Goal: Task Accomplishment & Management: Manage account settings

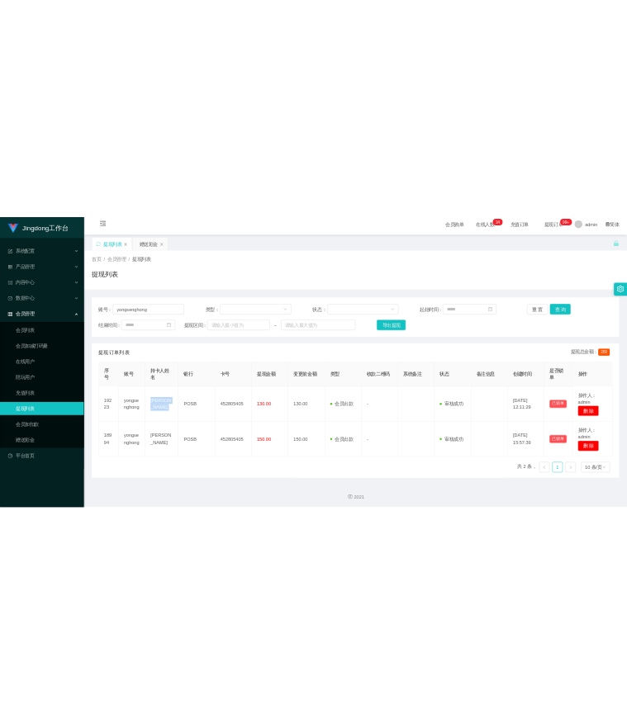
scroll to position [11, 0]
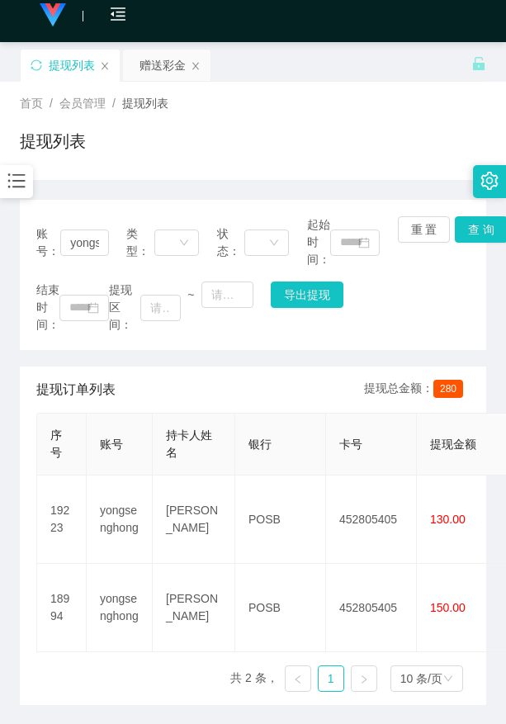
click at [0, 31] on html "Jingdong工作台 系统配置 产品管理 内容中心 数据中心 会员管理 会员列表 会员加减打码量 在线用户 陪玩用户 充值列表 提现列表 会员加扣款 赠送彩…" at bounding box center [253, 362] width 506 height 724
drag, startPoint x: -3, startPoint y: 31, endPoint x: 149, endPoint y: 116, distance: 174.2
click at [183, 116] on div "首页 / 会员管理 / 提现列表 / 提现列表" at bounding box center [253, 131] width 467 height 72
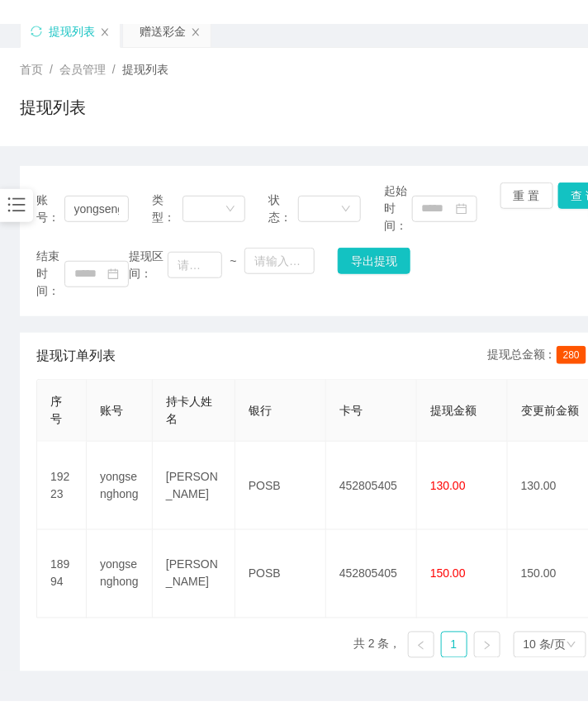
scroll to position [68, 0]
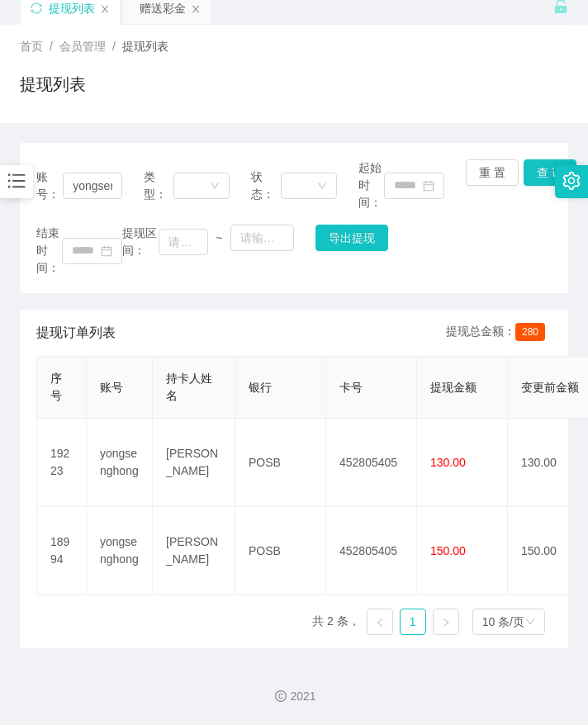
click at [261, 36] on div "首页 / 会员管理 / 提现列表 / 提现列表" at bounding box center [294, 74] width 588 height 98
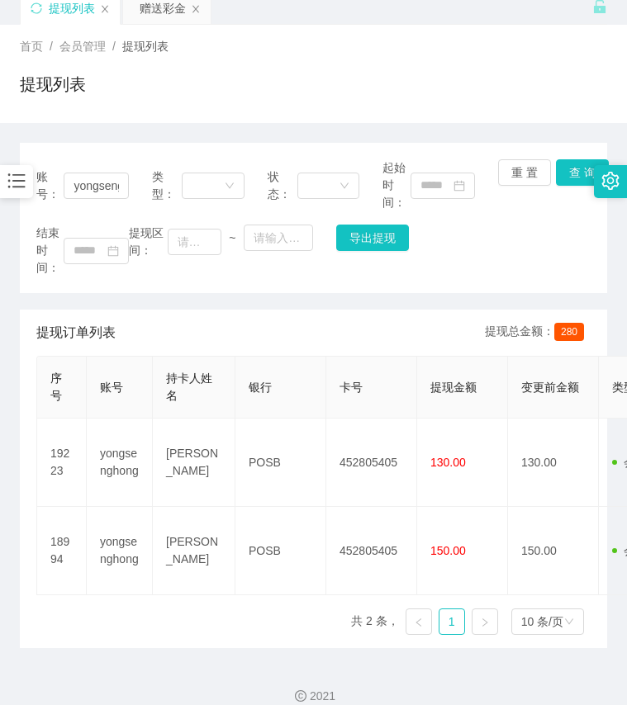
scroll to position [88, 0]
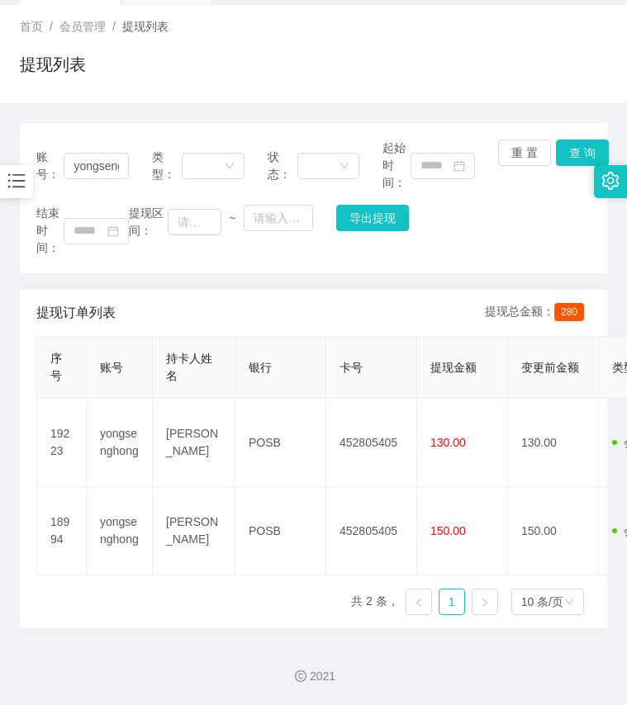
click at [28, 188] on div at bounding box center [16, 181] width 33 height 33
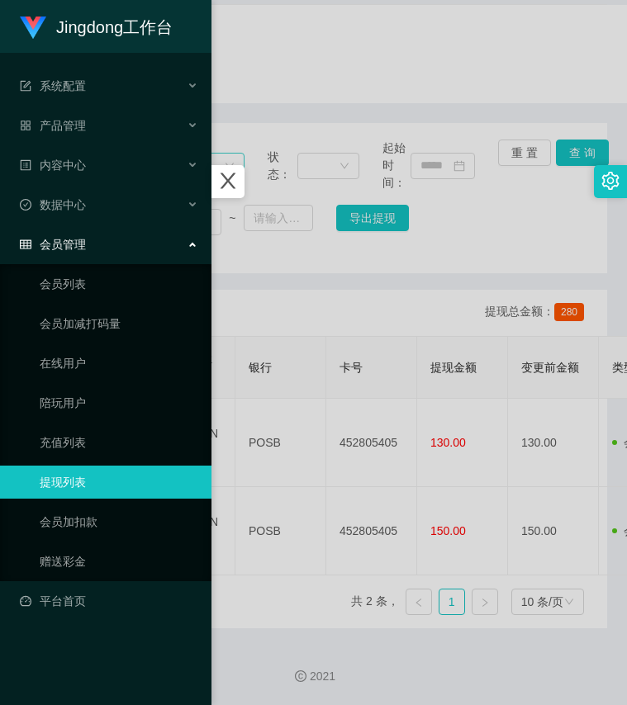
click at [235, 172] on icon "图标: close" at bounding box center [227, 180] width 21 height 21
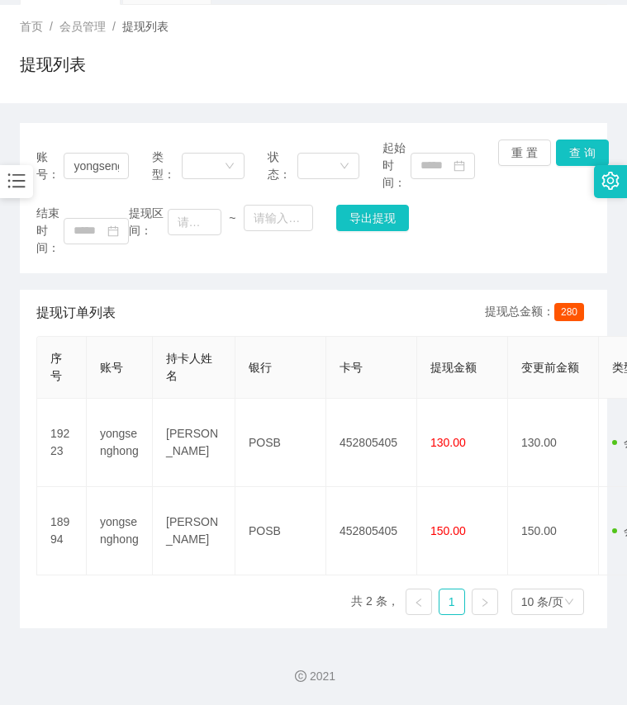
click at [23, 183] on icon "图标: bars" at bounding box center [16, 181] width 17 height 14
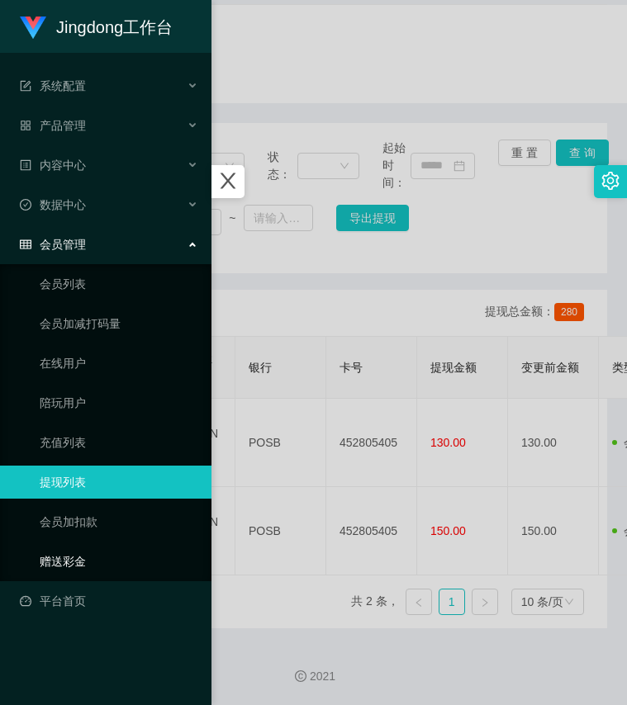
click at [92, 277] on link "赠送彩金" at bounding box center [119, 561] width 159 height 33
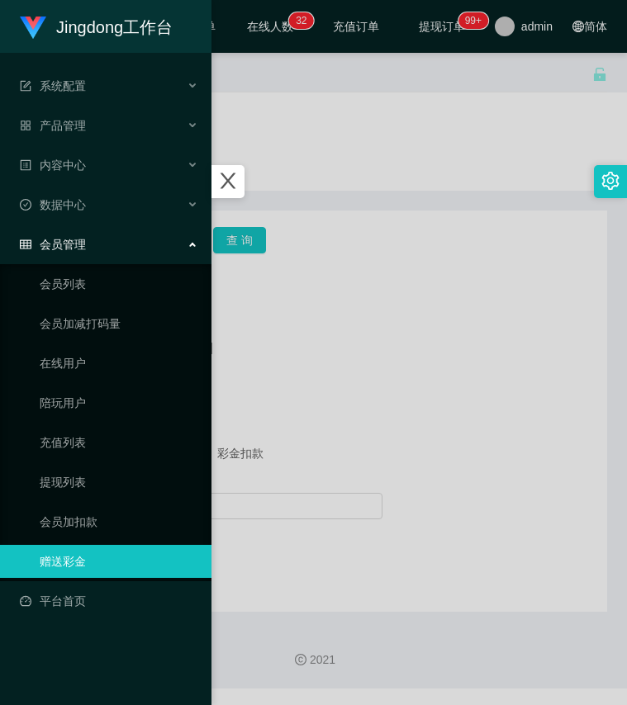
click at [286, 277] on div at bounding box center [313, 352] width 627 height 705
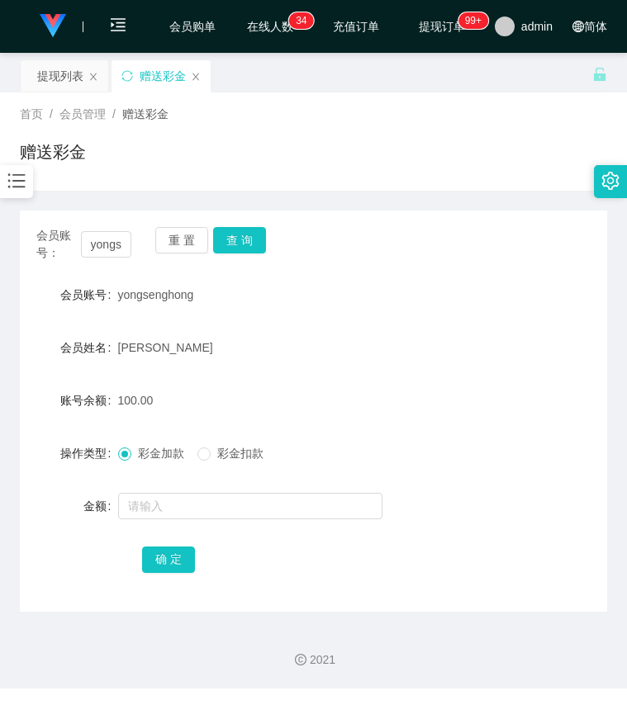
click at [31, 181] on div at bounding box center [16, 181] width 33 height 33
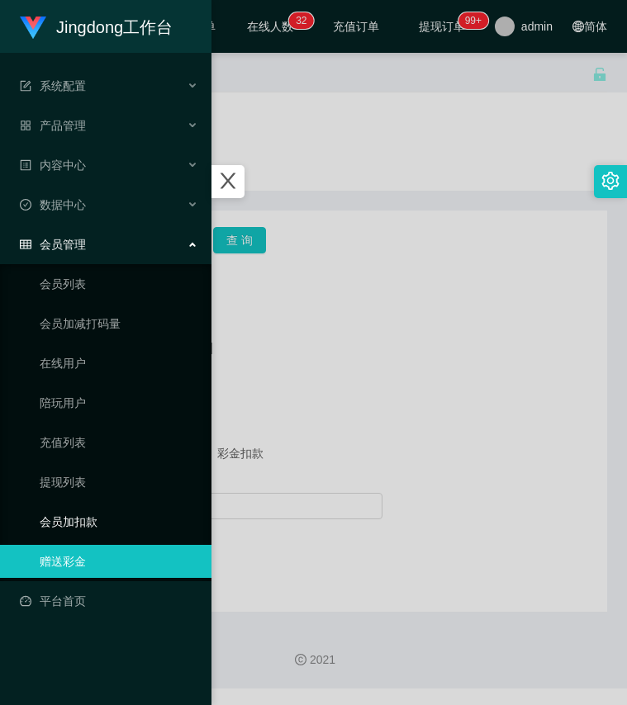
click at [81, 277] on link "会员加扣款" at bounding box center [119, 522] width 159 height 33
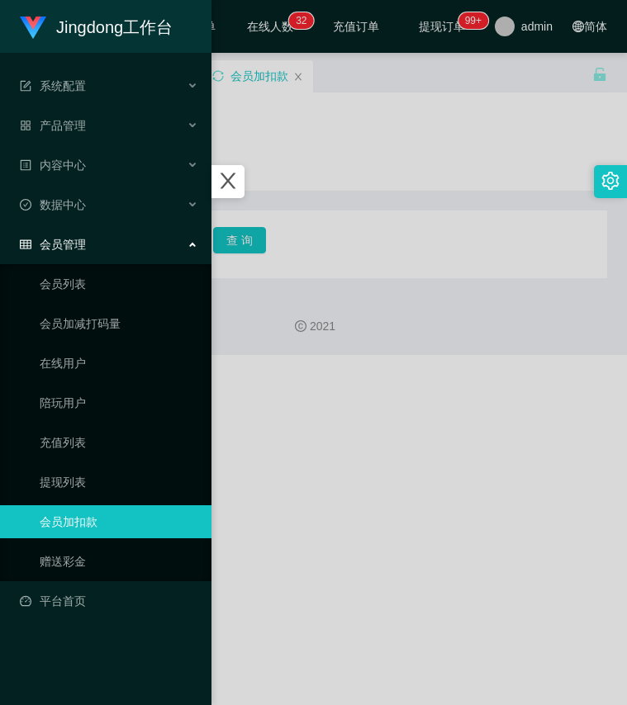
click at [240, 277] on div at bounding box center [313, 352] width 627 height 705
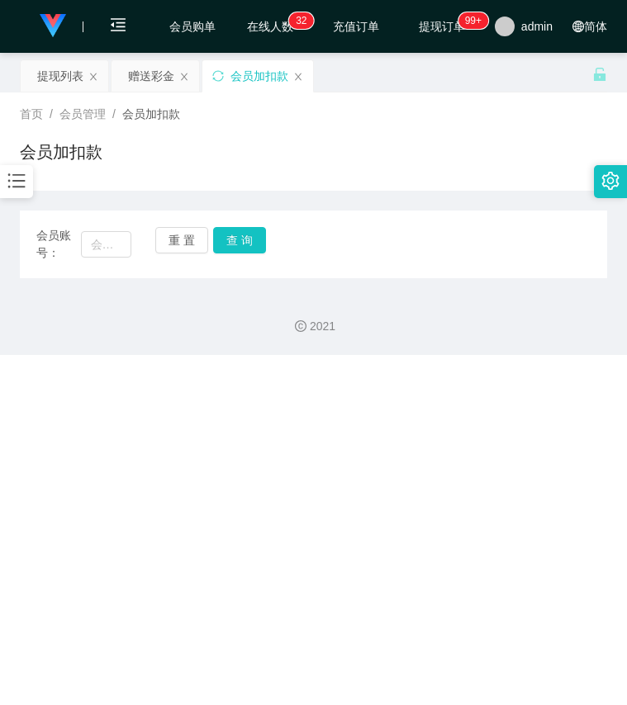
click at [18, 179] on icon "图标: bars" at bounding box center [16, 180] width 21 height 21
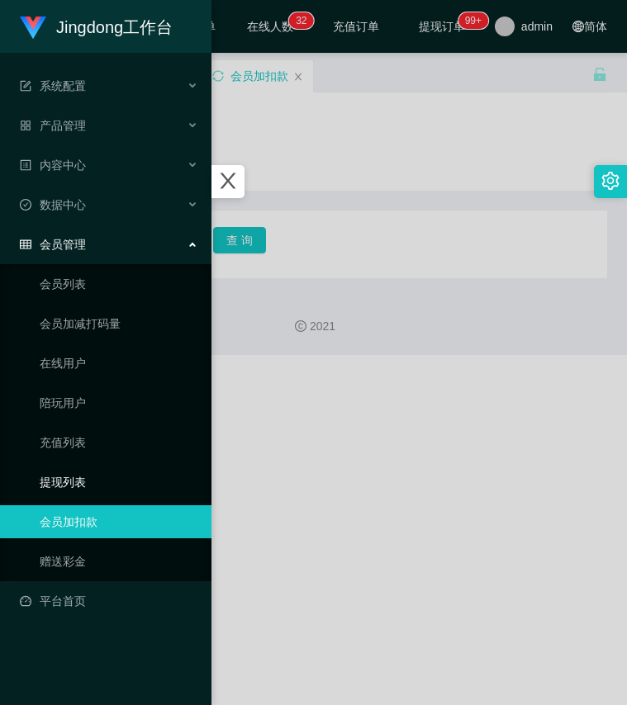
click at [79, 277] on link "提现列表" at bounding box center [119, 482] width 159 height 33
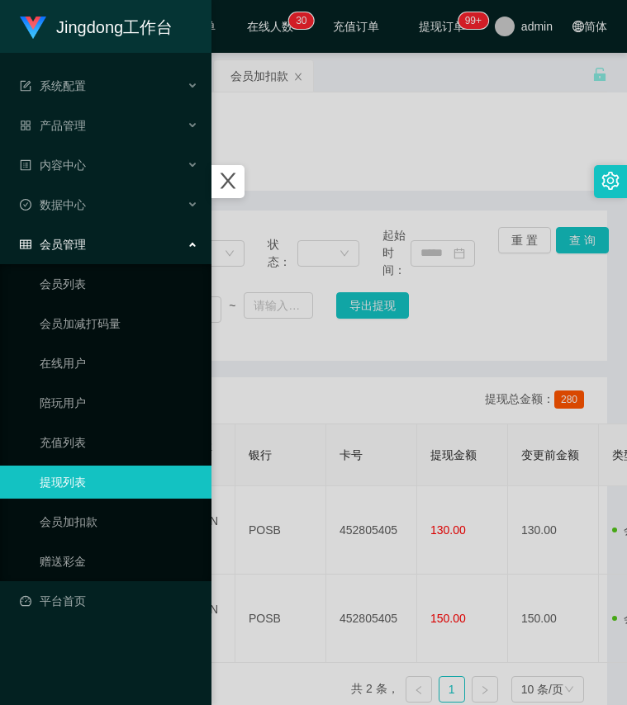
click at [345, 277] on div at bounding box center [313, 352] width 627 height 705
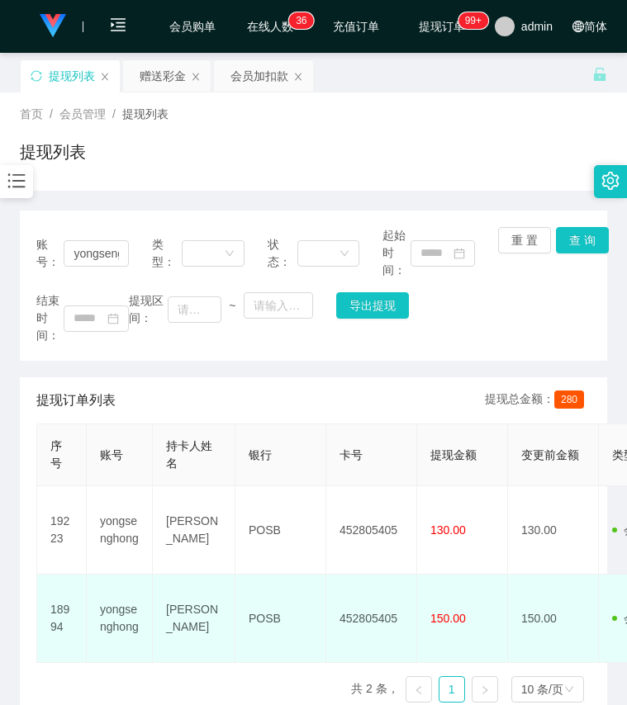
scroll to position [88, 0]
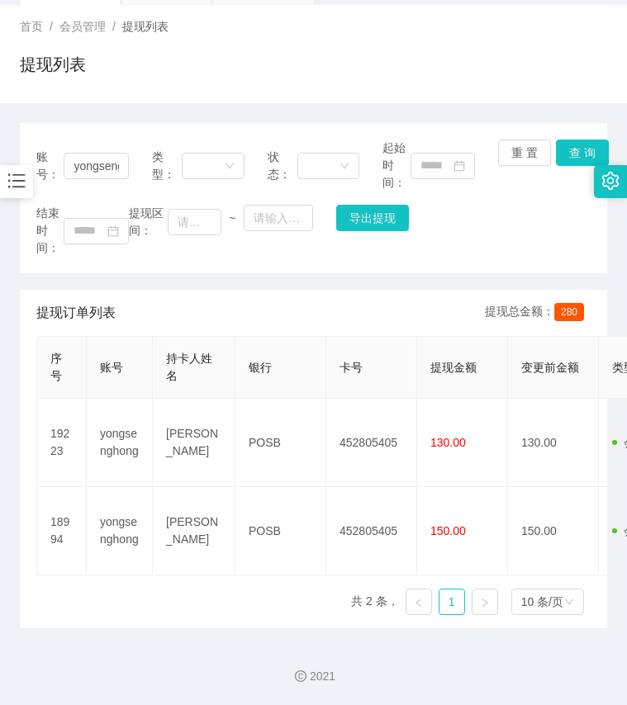
drag, startPoint x: 382, startPoint y: 653, endPoint x: 314, endPoint y: 653, distance: 68.6
click at [314, 277] on div "2021" at bounding box center [313, 667] width 627 height 77
drag, startPoint x: 314, startPoint y: 653, endPoint x: 429, endPoint y: 644, distance: 115.3
click at [429, 277] on div "2021" at bounding box center [313, 667] width 627 height 77
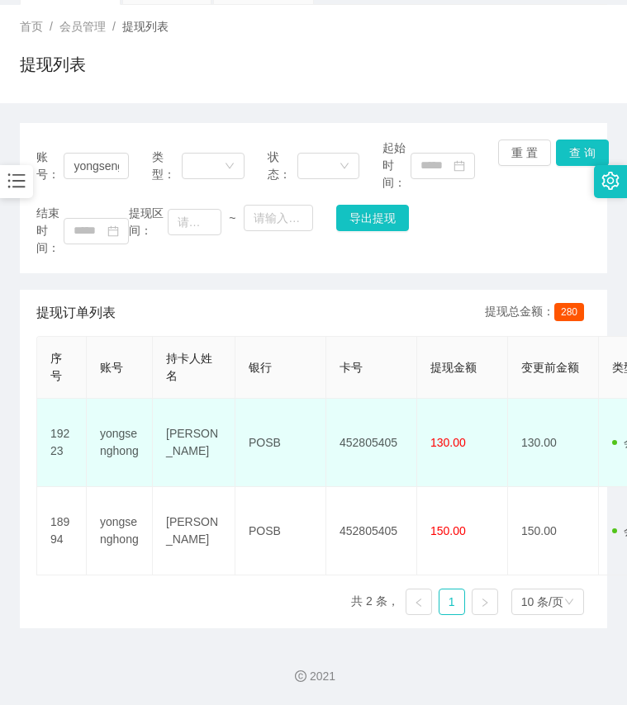
drag, startPoint x: 558, startPoint y: 440, endPoint x: 493, endPoint y: 458, distance: 66.7
click at [493, 277] on td "130.00" at bounding box center [462, 443] width 91 height 88
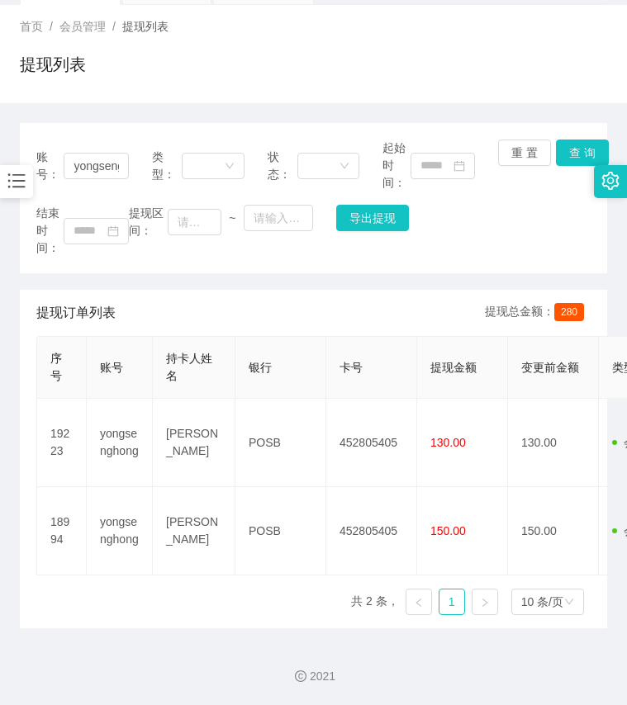
drag, startPoint x: 334, startPoint y: 35, endPoint x: 303, endPoint y: 37, distance: 30.7
click at [334, 35] on div "首页 / 会员管理 / 提现列表 /" at bounding box center [313, 26] width 587 height 17
